Goal: Information Seeking & Learning: Learn about a topic

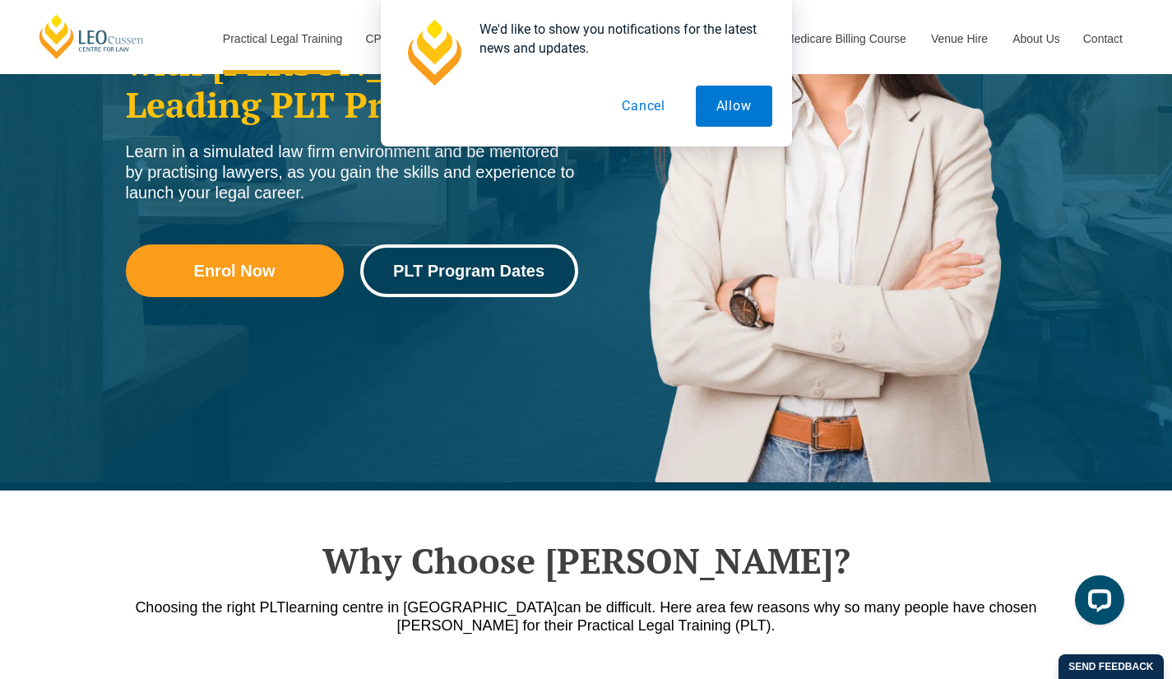
click at [456, 266] on span "PLT Program Dates" at bounding box center [468, 270] width 151 height 16
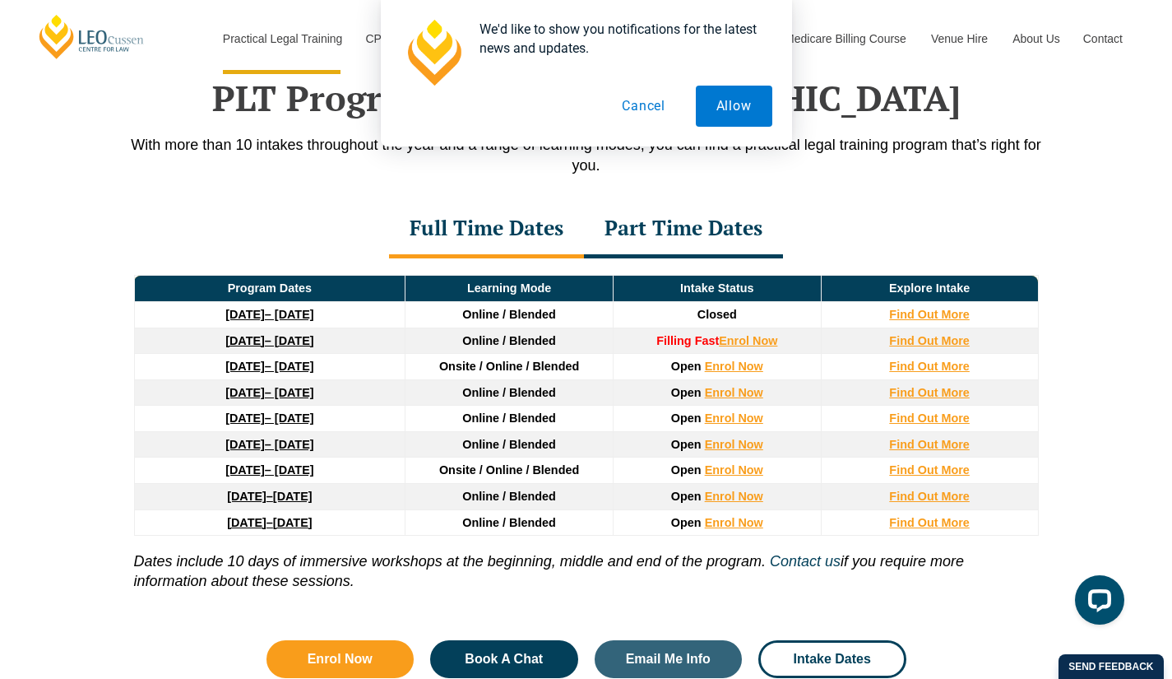
scroll to position [2164, 0]
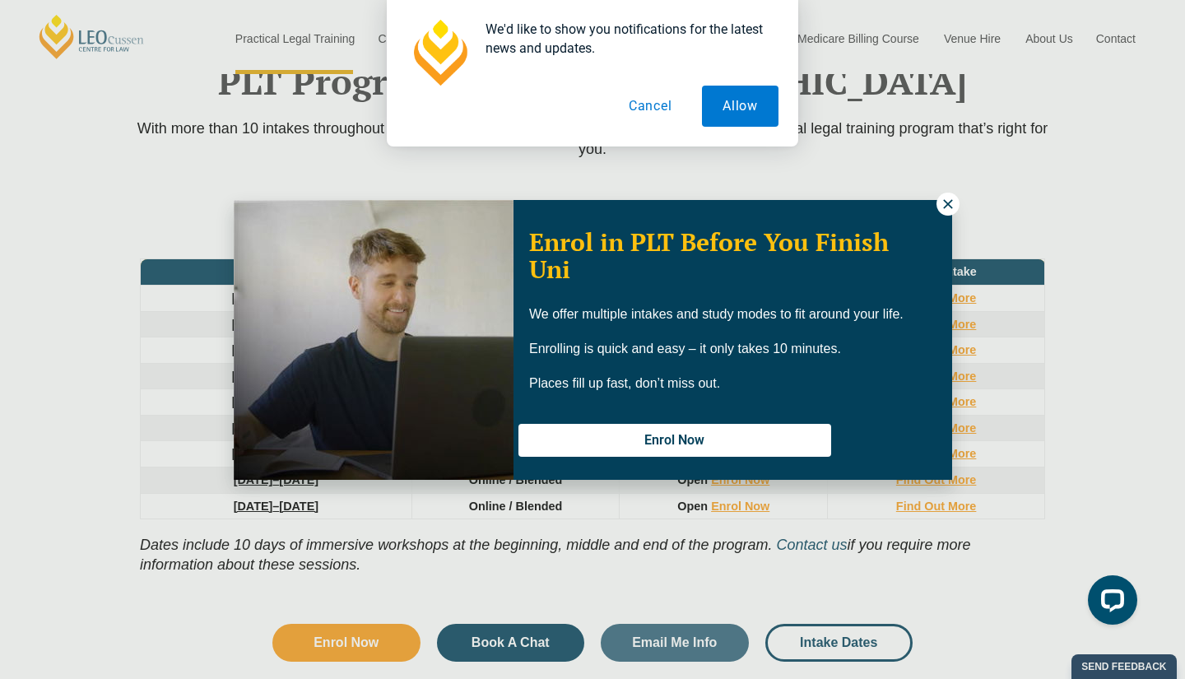
click at [944, 204] on icon at bounding box center [947, 204] width 15 height 15
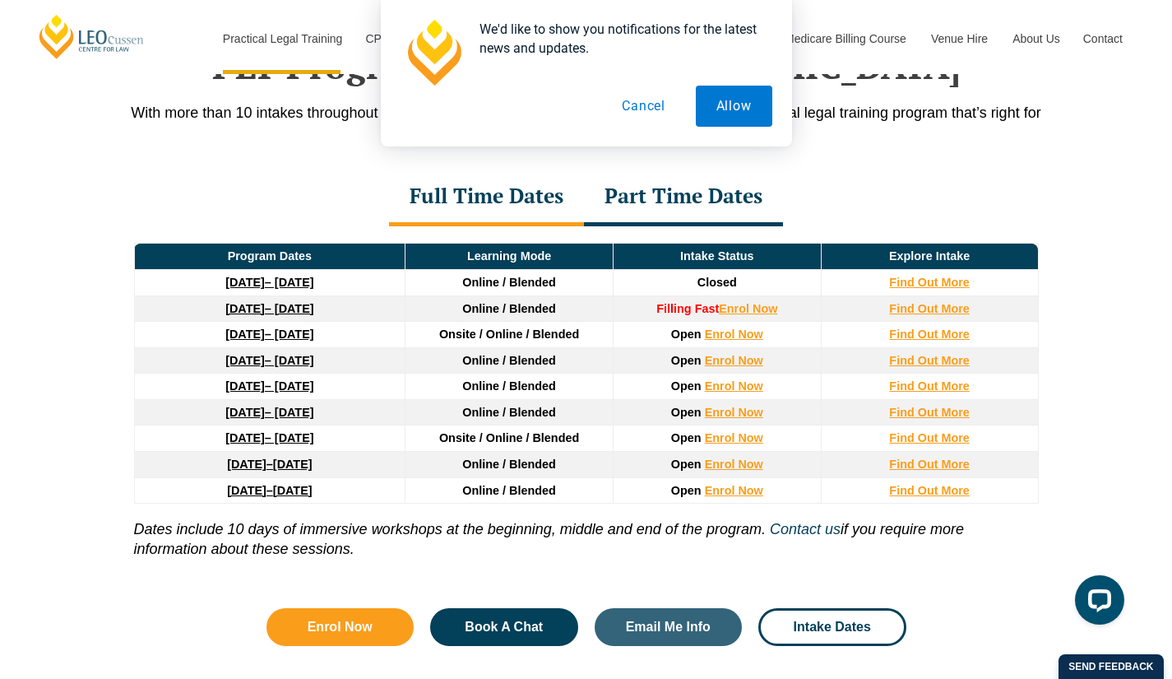
scroll to position [2183, 0]
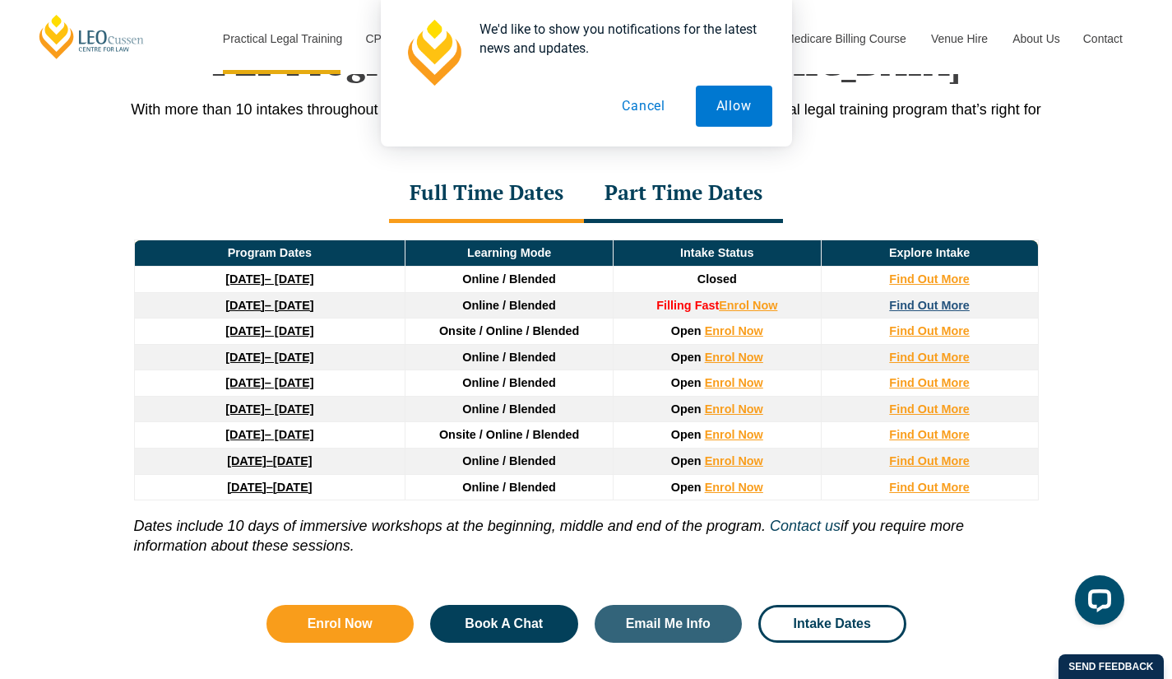
click at [931, 304] on strong "Find Out More" at bounding box center [929, 305] width 81 height 13
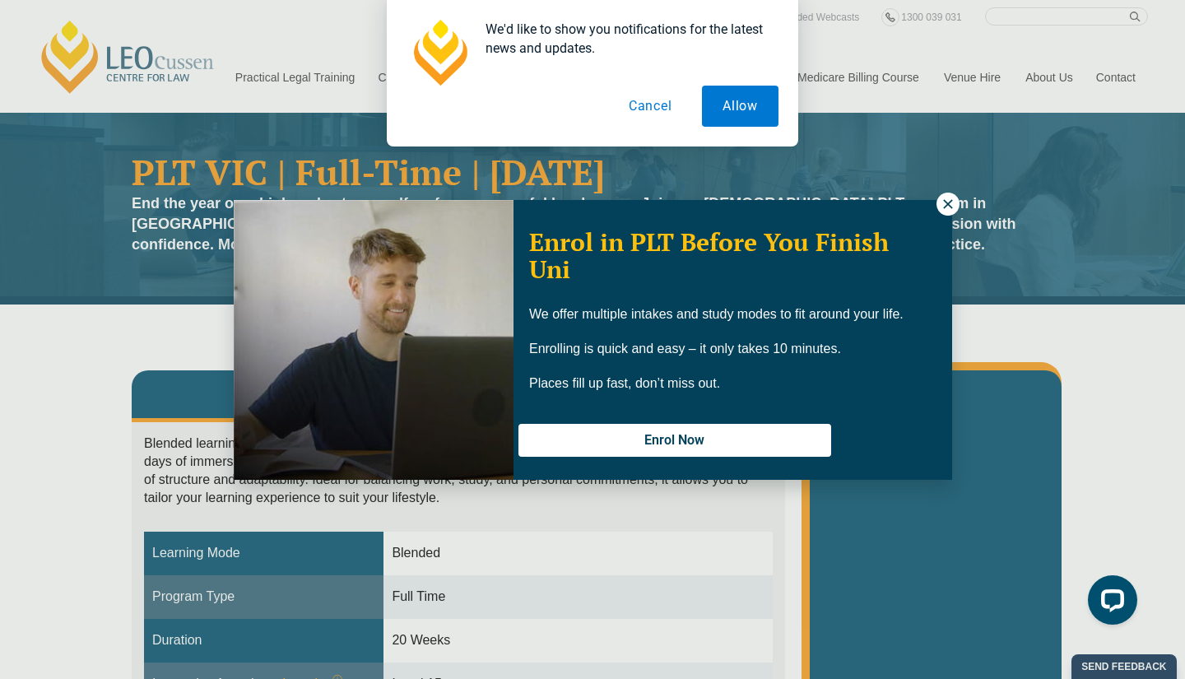
click at [944, 198] on icon at bounding box center [947, 204] width 15 height 15
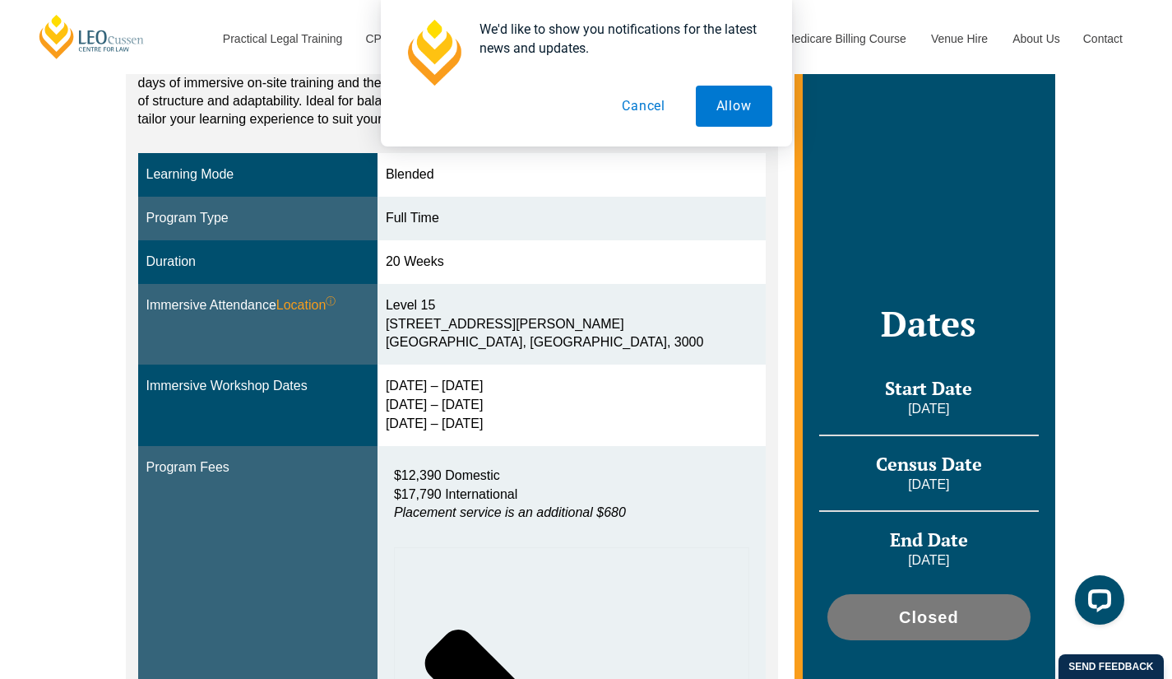
scroll to position [174, 0]
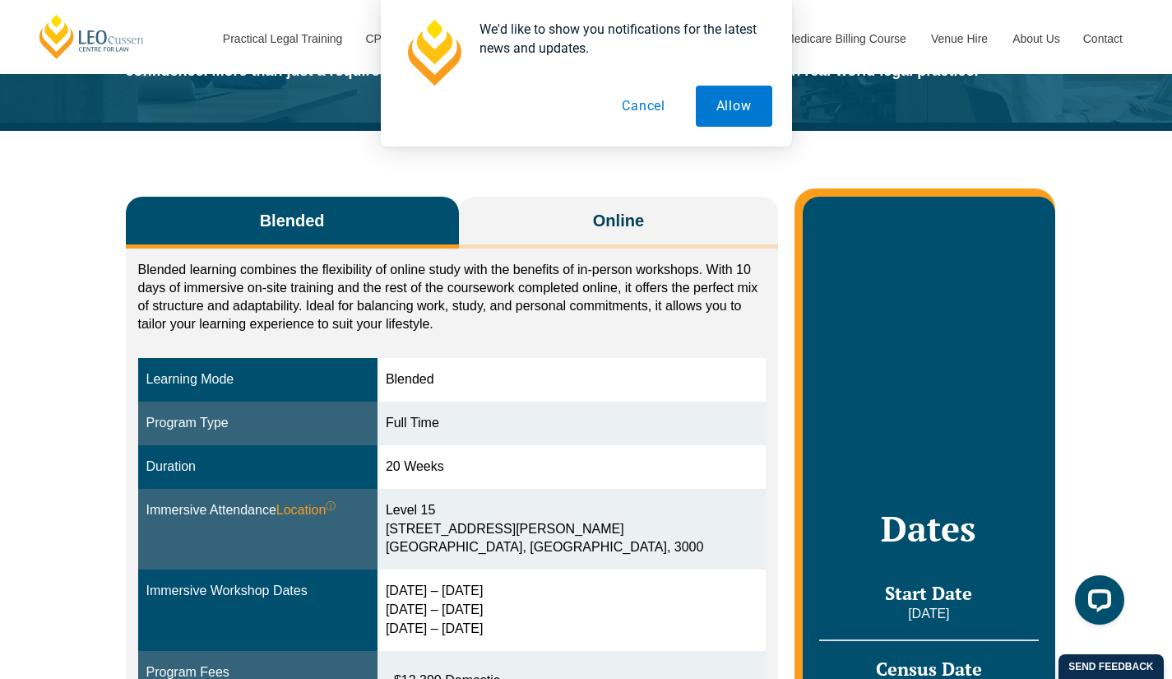
click at [647, 102] on button "Cancel" at bounding box center [643, 106] width 85 height 41
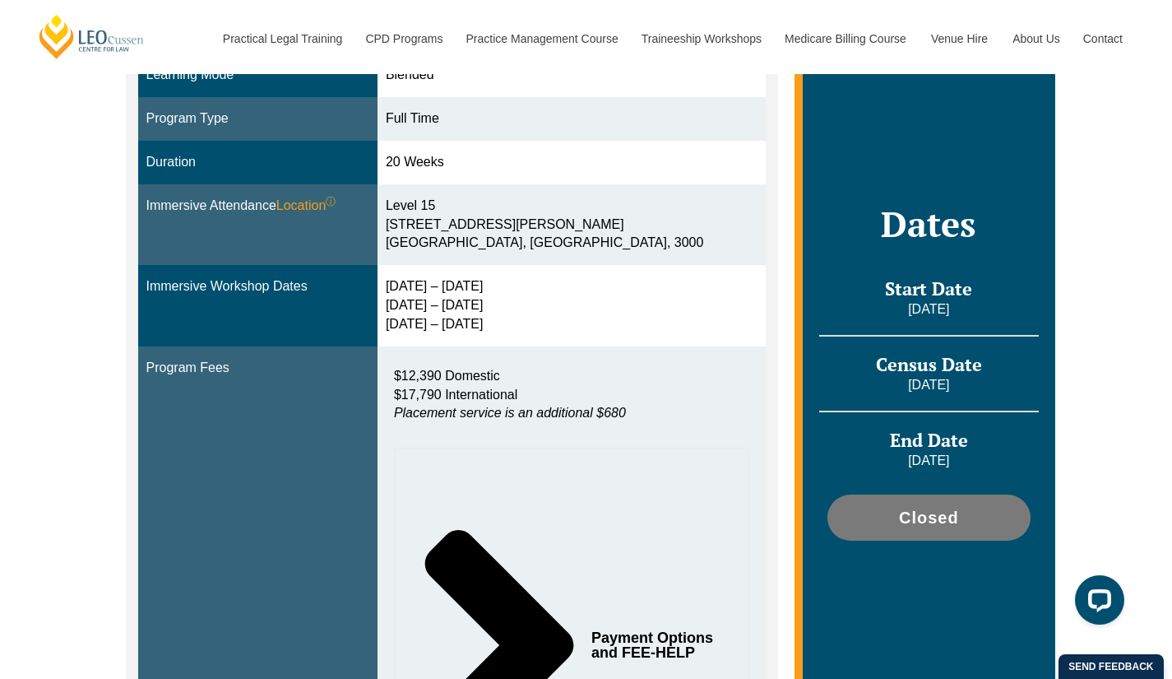
scroll to position [476, 0]
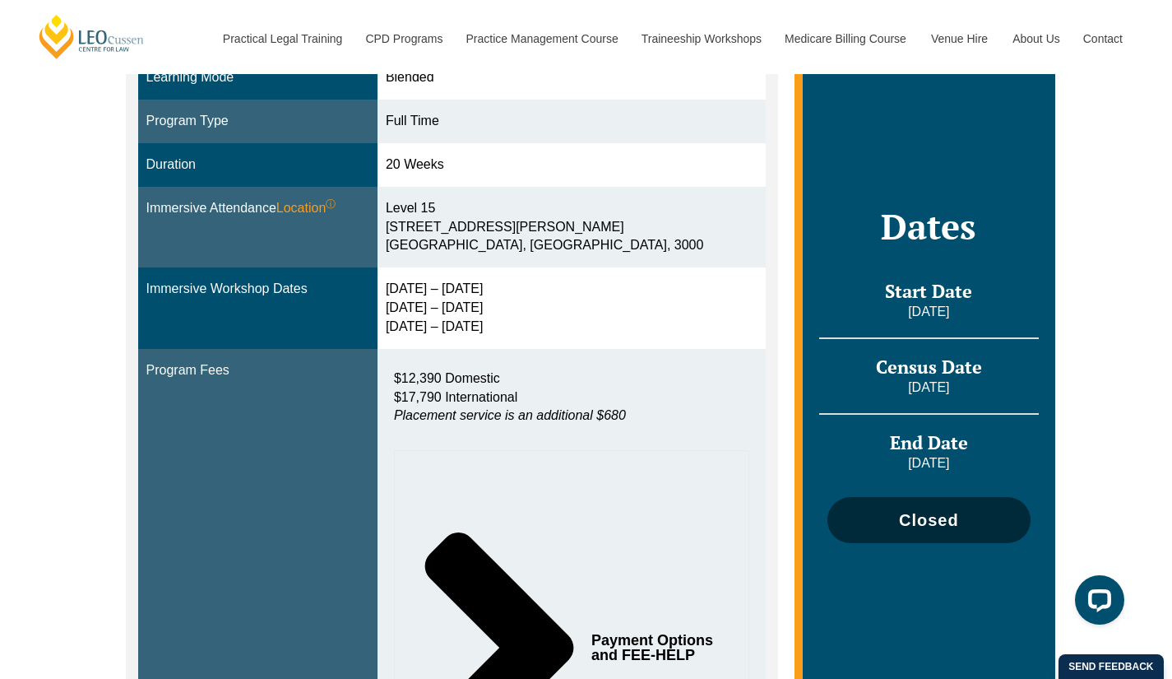
click at [930, 497] on link "Closed" at bounding box center [929, 520] width 202 height 46
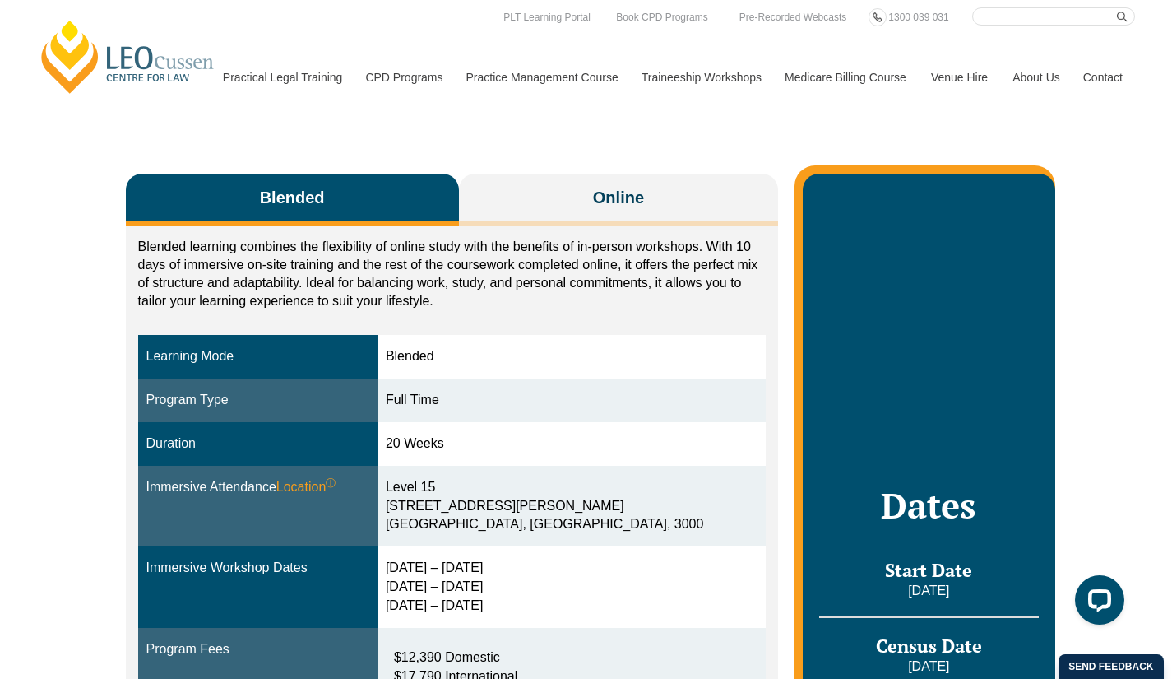
scroll to position [193, 0]
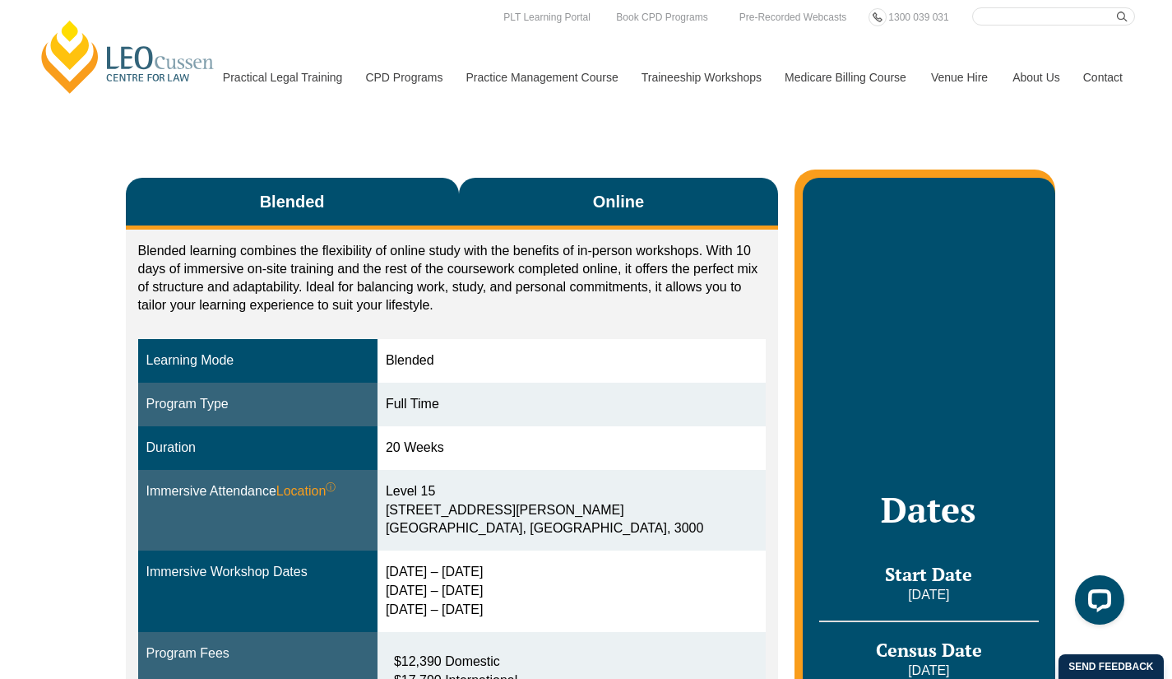
click at [601, 209] on span "Online" at bounding box center [618, 201] width 51 height 23
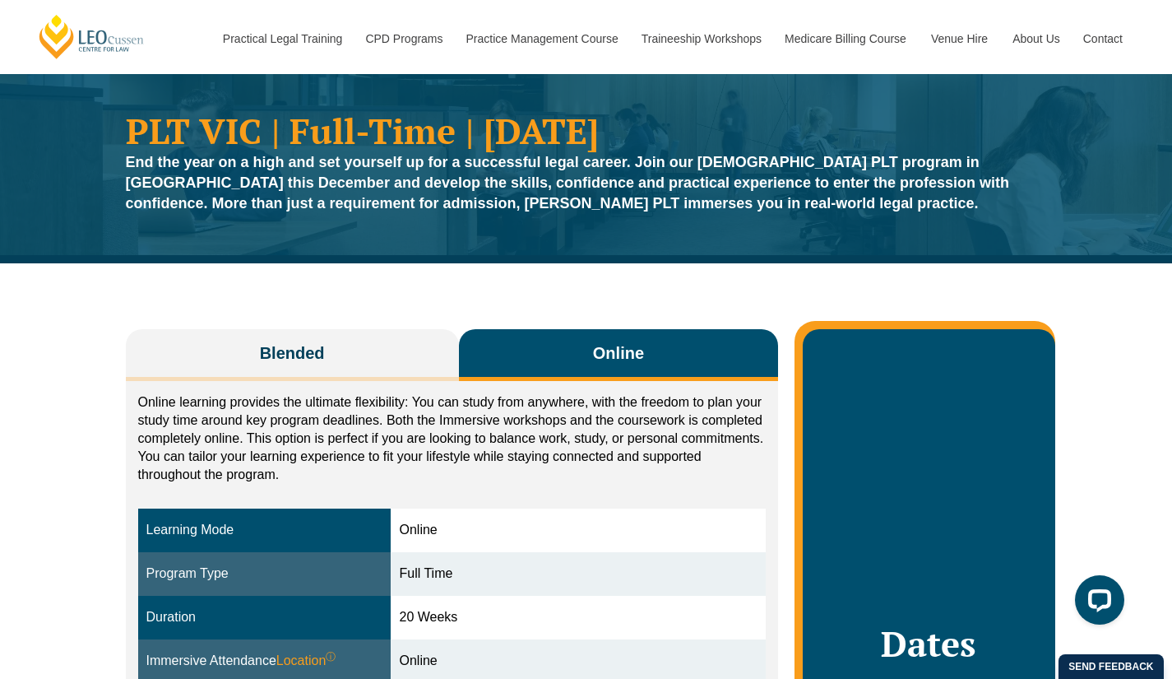
scroll to position [0, 0]
